Goal: Information Seeking & Learning: Find contact information

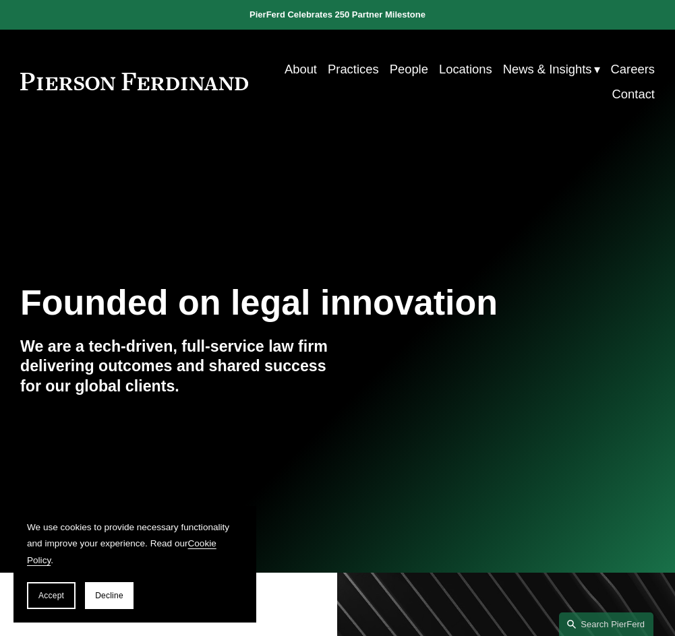
click at [456, 69] on link "Locations" at bounding box center [465, 69] width 53 height 25
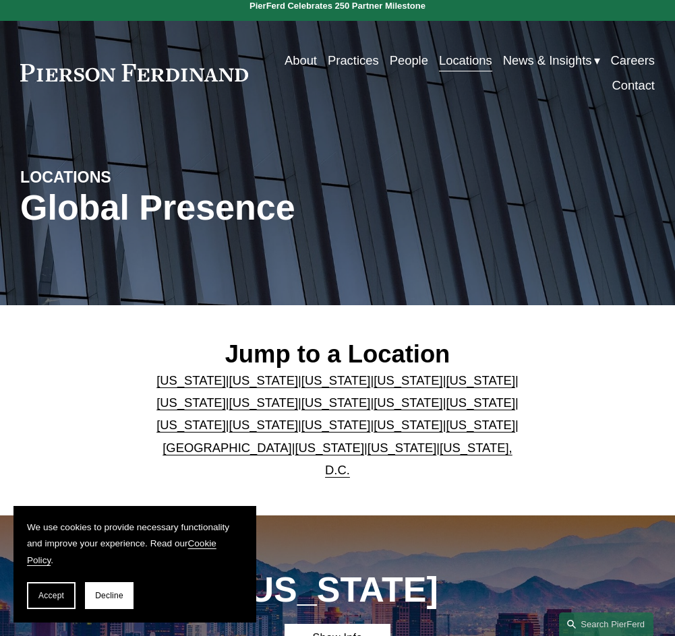
scroll to position [67, 0]
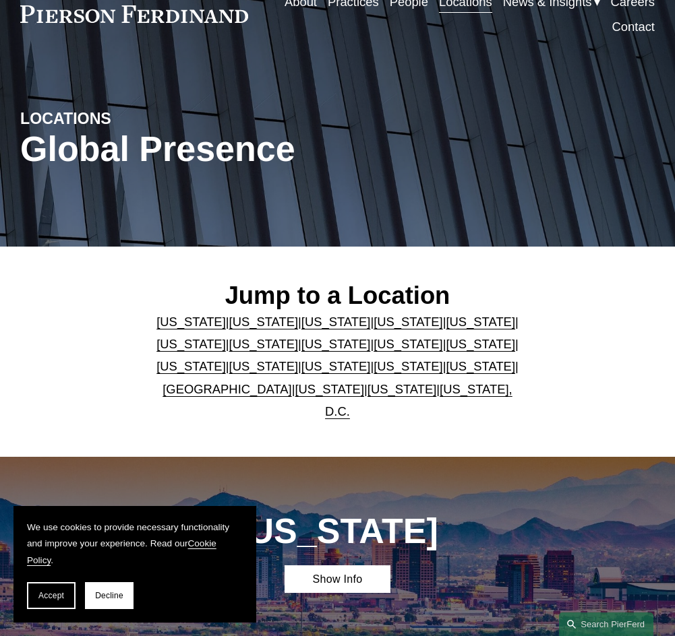
click at [231, 396] on link "United Kingdom" at bounding box center [226, 389] width 129 height 14
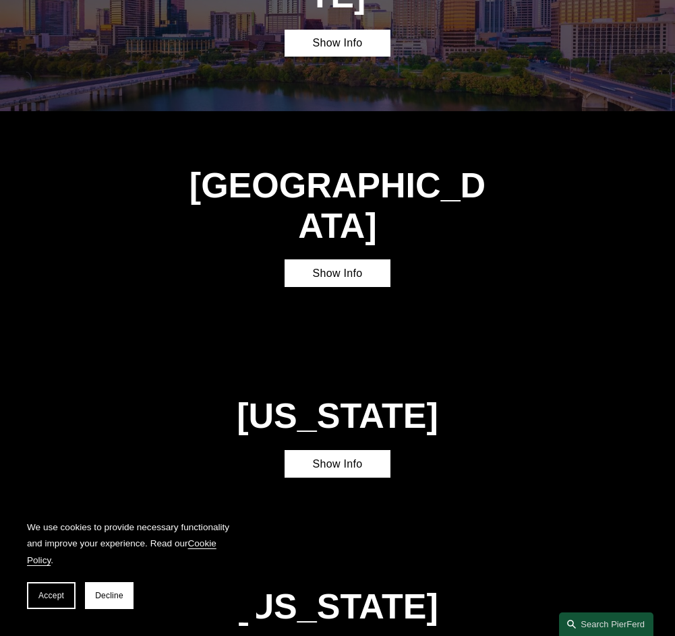
scroll to position [3433, 0]
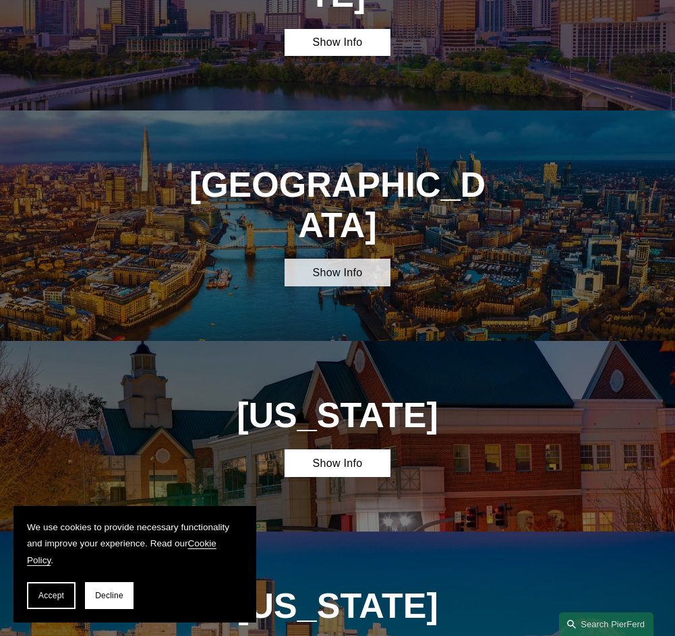
click at [355, 259] on link "Show Info" at bounding box center [337, 272] width 106 height 27
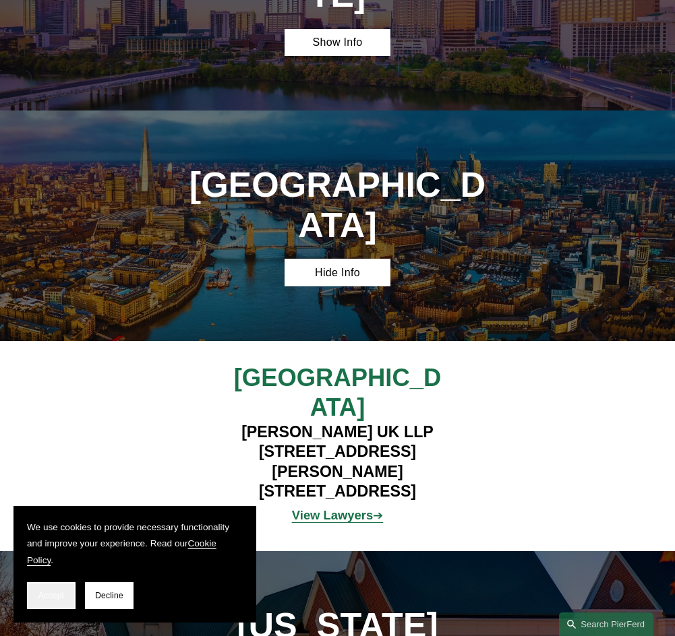
click at [52, 589] on button "Accept" at bounding box center [51, 595] width 49 height 27
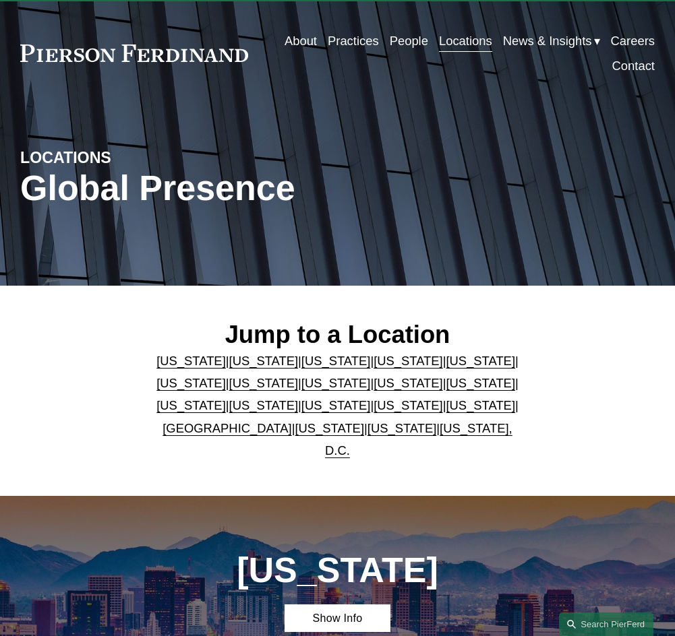
scroll to position [23, 0]
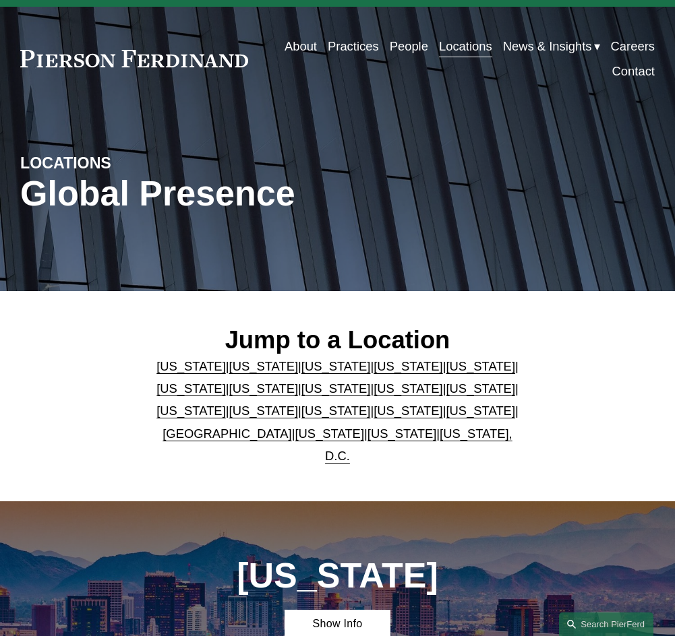
click at [404, 43] on link "People" at bounding box center [409, 46] width 38 height 25
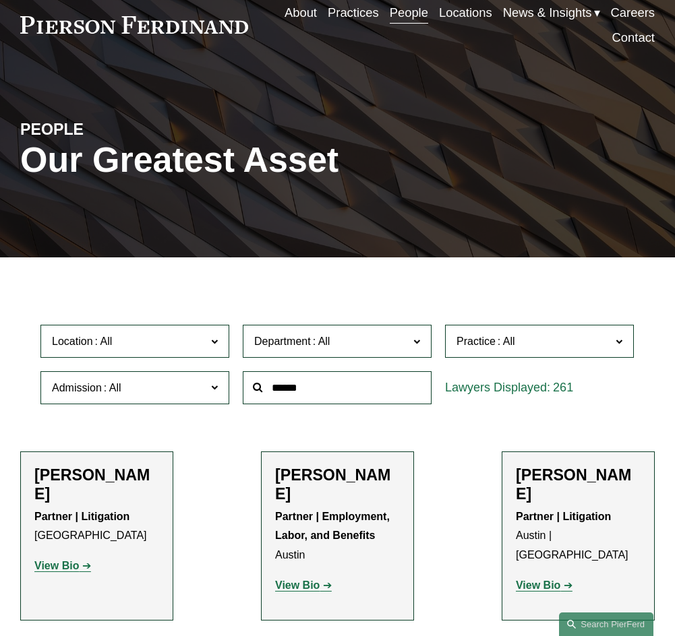
scroll to position [135, 0]
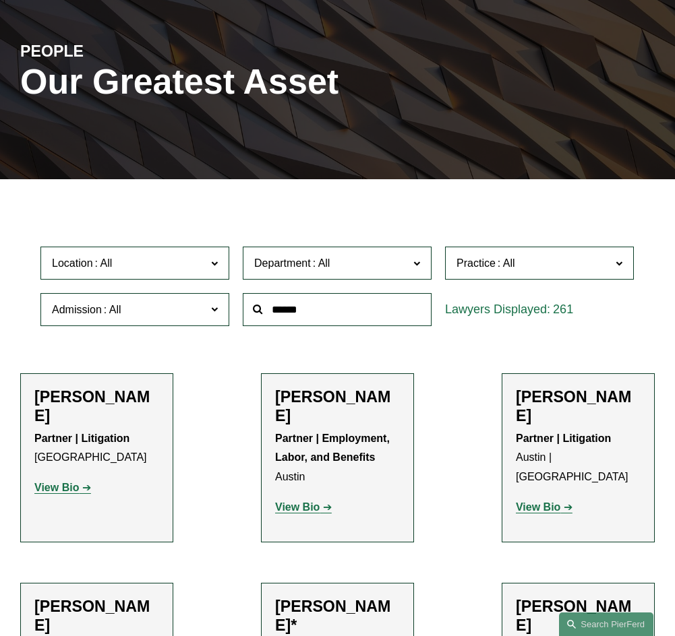
click at [243, 326] on input "text" at bounding box center [337, 309] width 189 height 33
type input "*******"
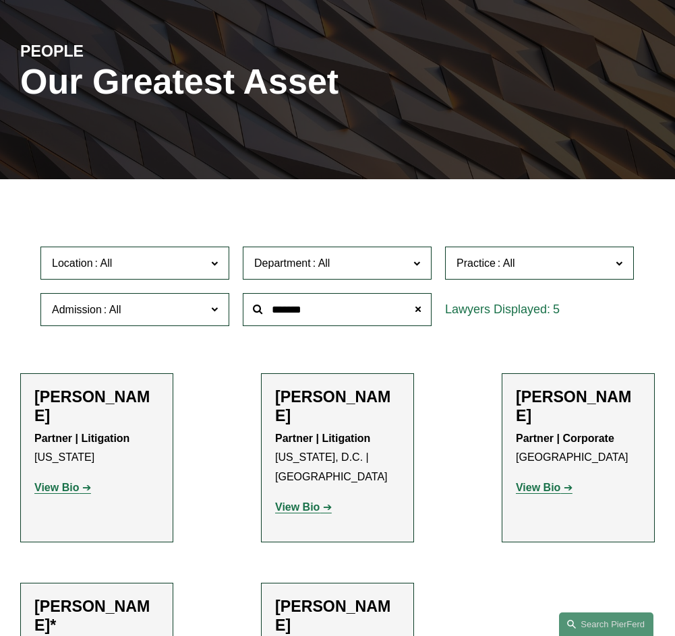
scroll to position [270, 0]
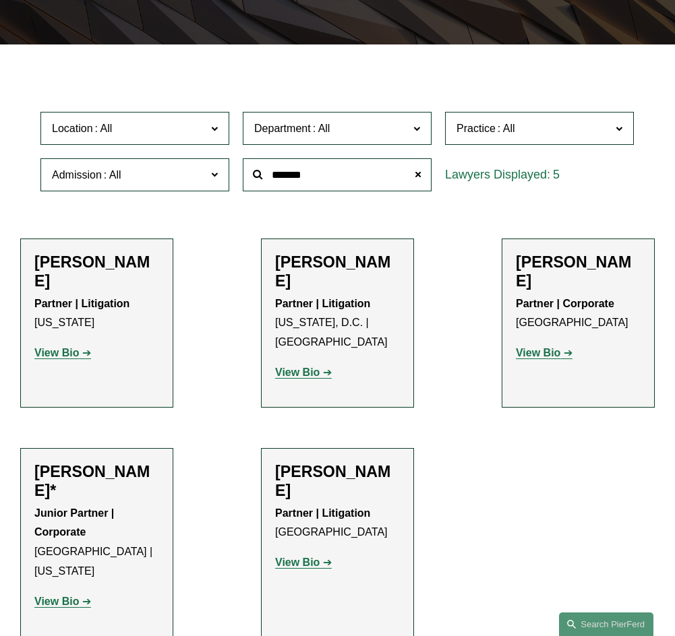
click at [338, 291] on h2 "[PERSON_NAME]" at bounding box center [337, 272] width 125 height 38
click at [310, 378] on strong "View Bio" at bounding box center [297, 372] width 44 height 11
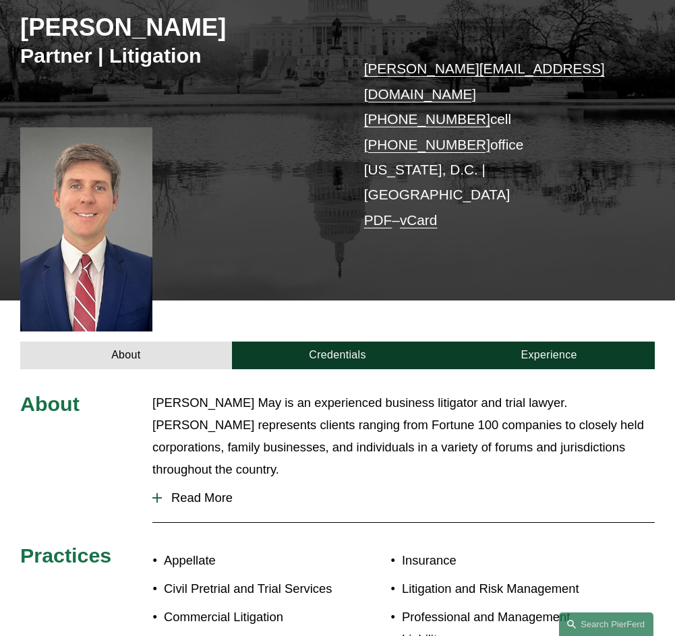
scroll to position [202, 0]
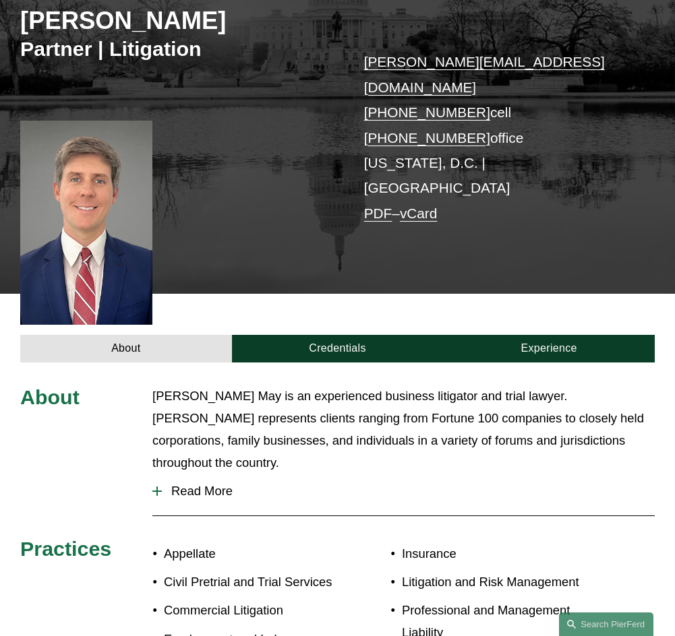
click at [194, 484] on span "Read More" at bounding box center [408, 491] width 493 height 15
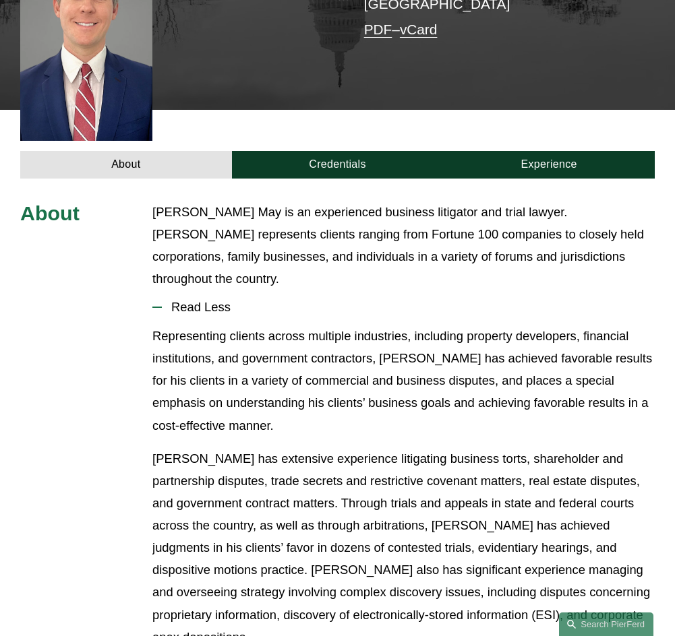
scroll to position [337, 0]
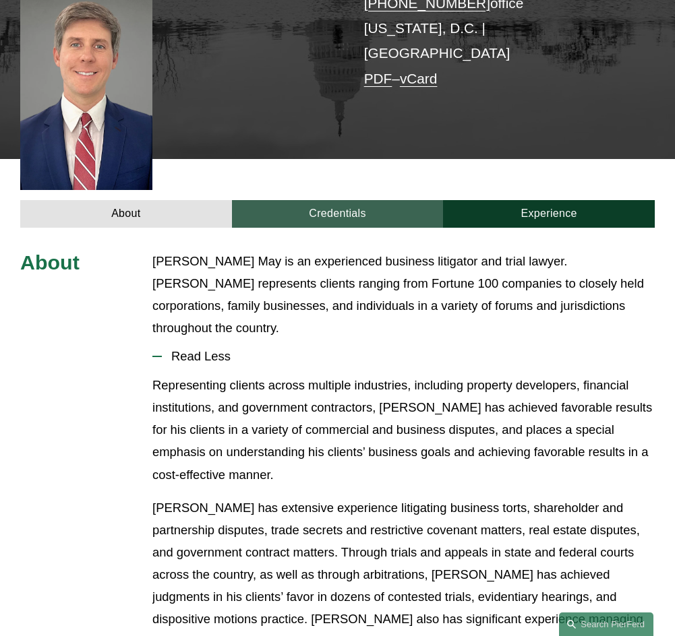
click at [324, 200] on link "Credentials" at bounding box center [338, 213] width 212 height 27
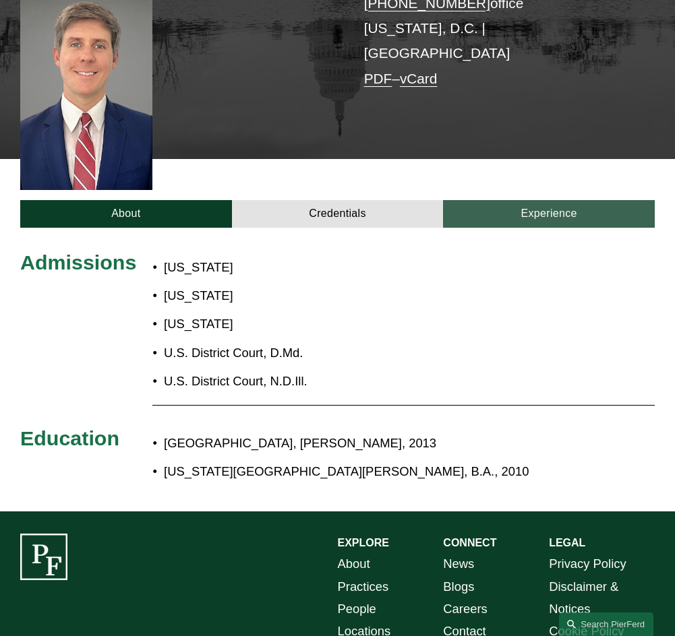
click at [462, 200] on link "Experience" at bounding box center [549, 213] width 212 height 27
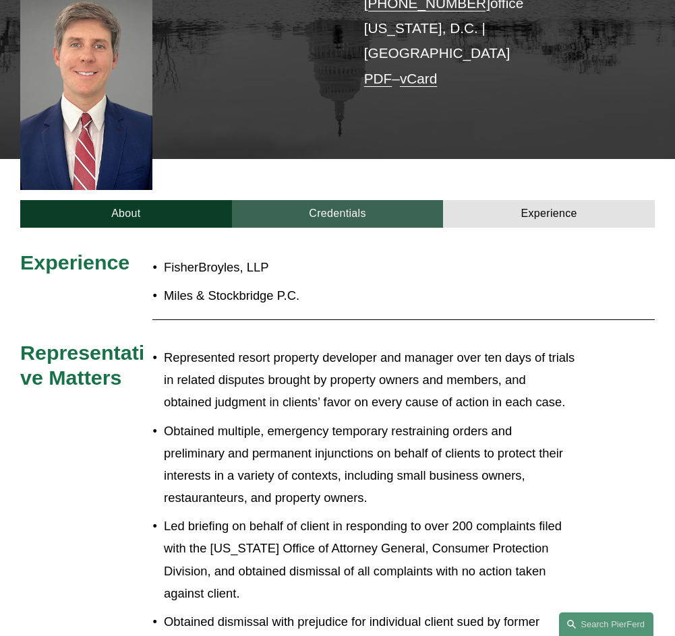
click at [371, 200] on link "Credentials" at bounding box center [338, 213] width 212 height 27
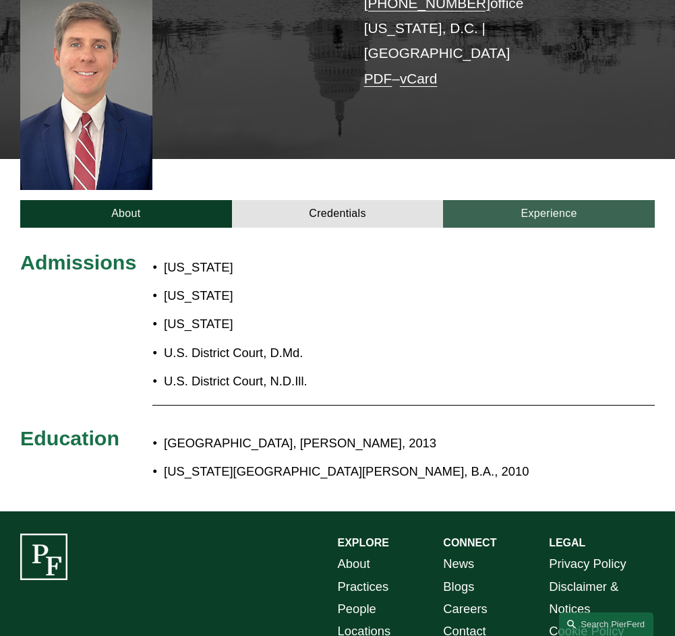
click at [511, 200] on link "Experience" at bounding box center [549, 213] width 212 height 27
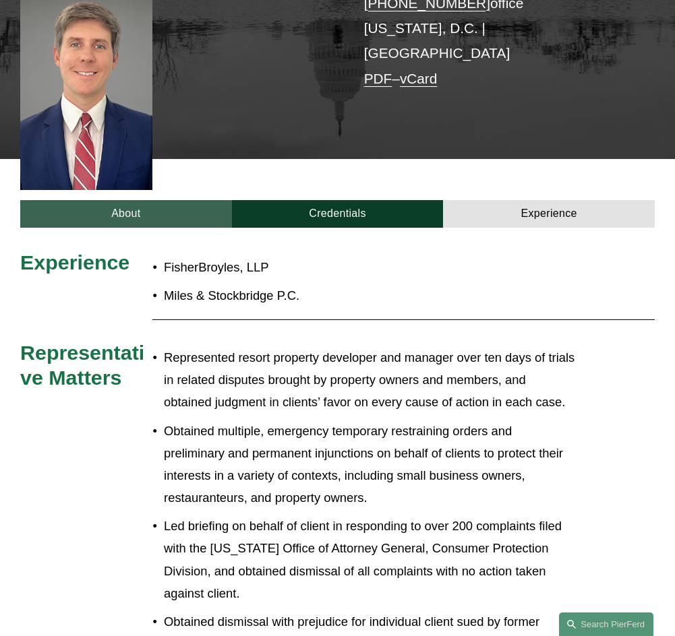
click at [137, 200] on link "About" at bounding box center [126, 213] width 212 height 27
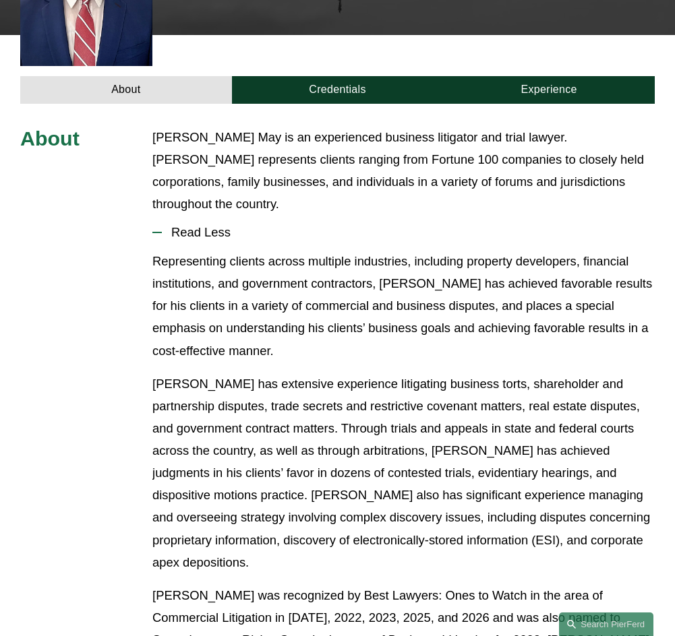
scroll to position [472, 0]
